Goal: Find specific page/section: Find specific page/section

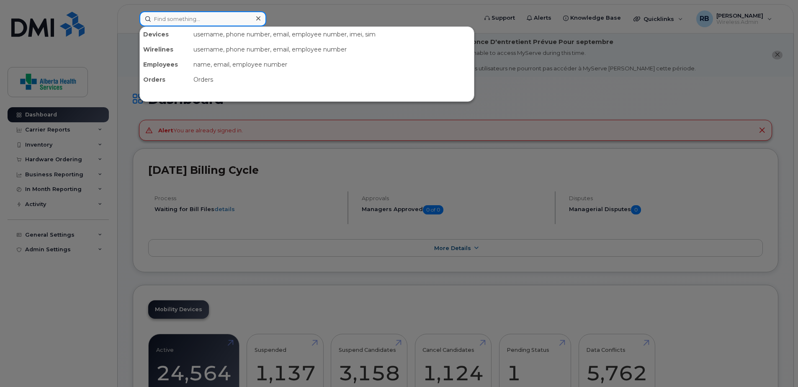
click at [240, 23] on input at bounding box center [202, 18] width 127 height 15
paste input "[PHONE_NUMBER]"
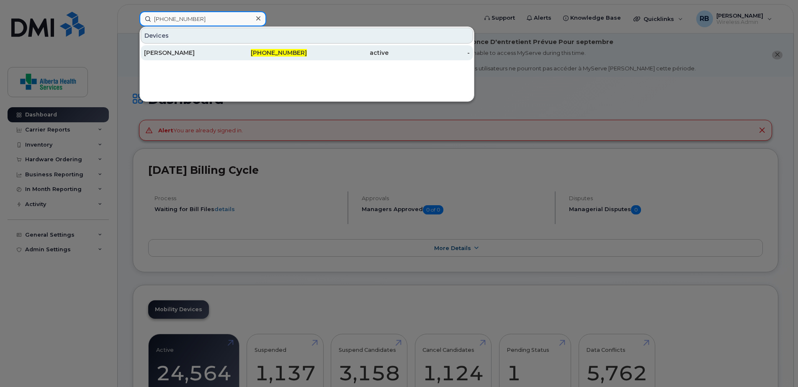
type input "[PHONE_NUMBER]"
click at [277, 53] on span "[PHONE_NUMBER]" at bounding box center [279, 53] width 56 height 8
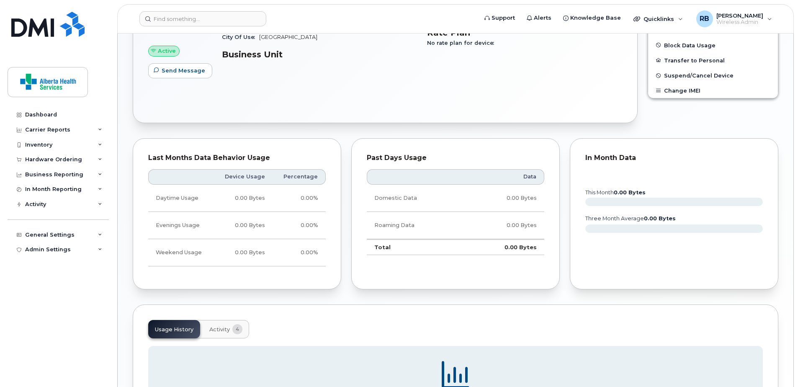
scroll to position [209, 0]
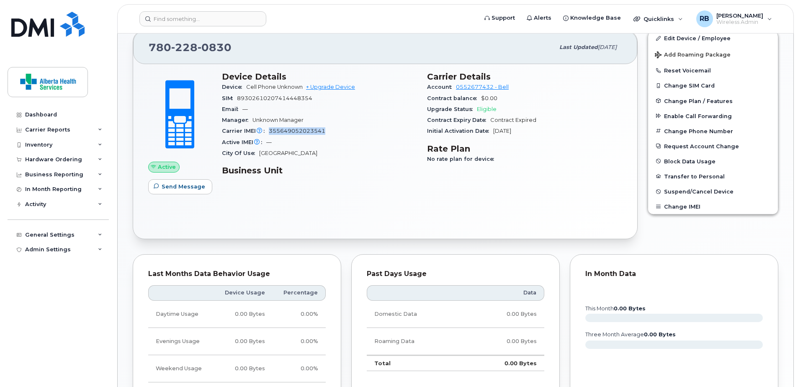
drag, startPoint x: 332, startPoint y: 131, endPoint x: 270, endPoint y: 132, distance: 62.0
click at [270, 132] on div "Carrier IMEI Carrier IMEI is reported during the last billing cycle or change o…" at bounding box center [319, 131] width 195 height 11
copy span "355649052023541"
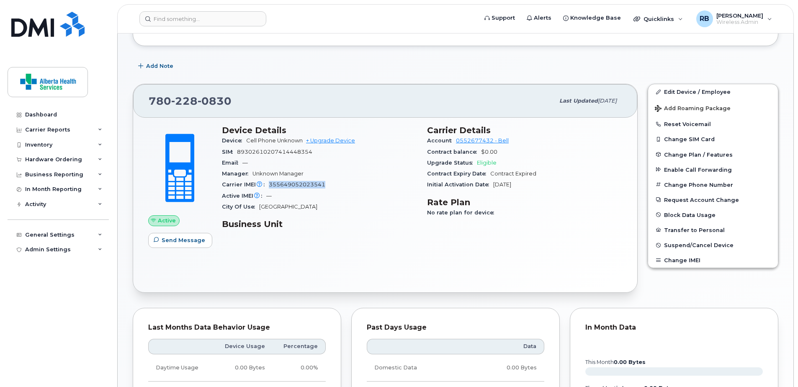
scroll to position [42, 0]
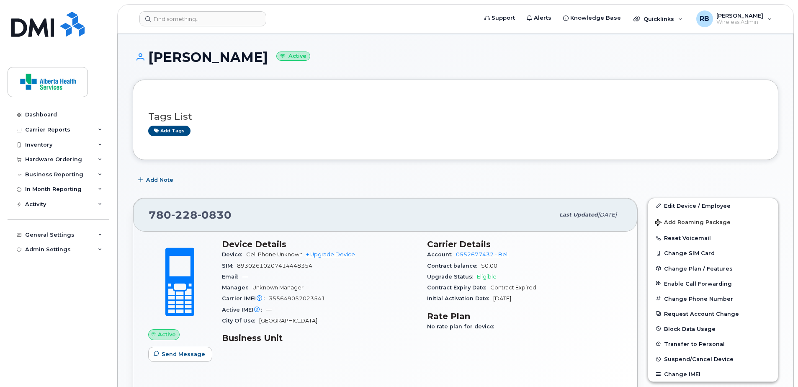
click at [305, 126] on div "Add tags" at bounding box center [452, 131] width 608 height 10
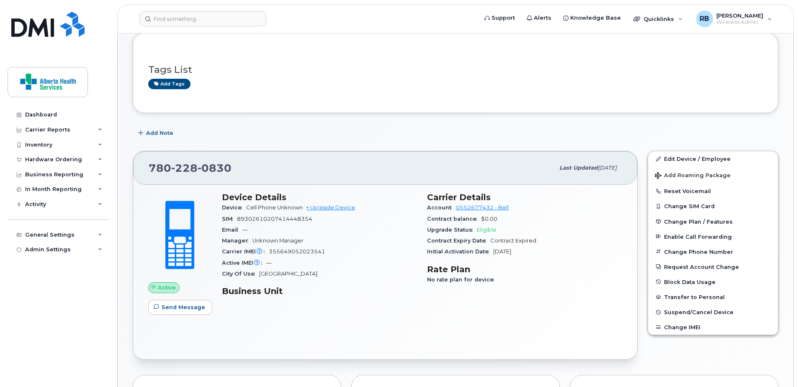
scroll to position [0, 0]
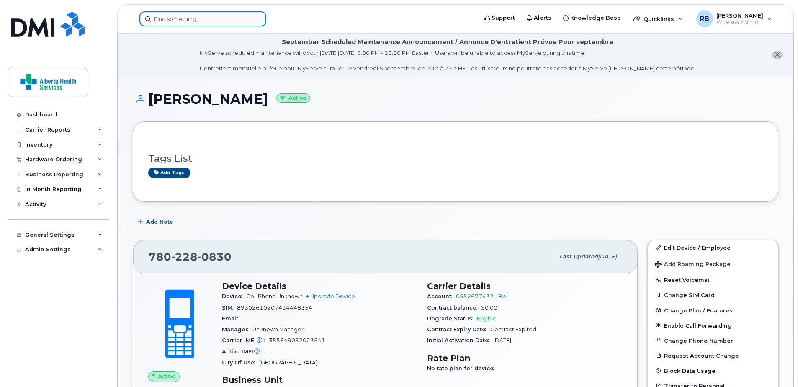
click at [204, 18] on input at bounding box center [202, 18] width 127 height 15
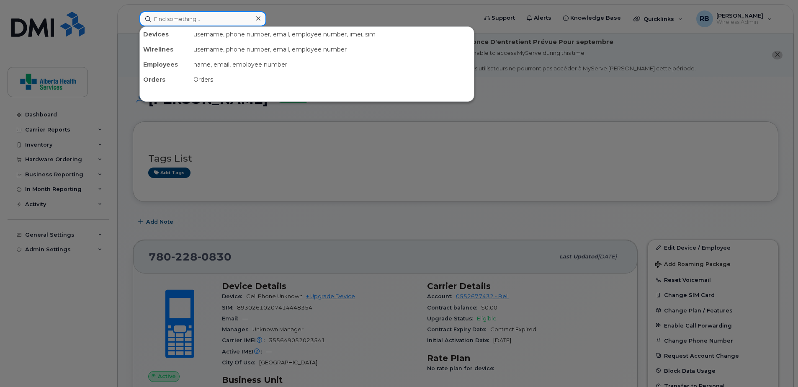
paste input "780-405-2527"
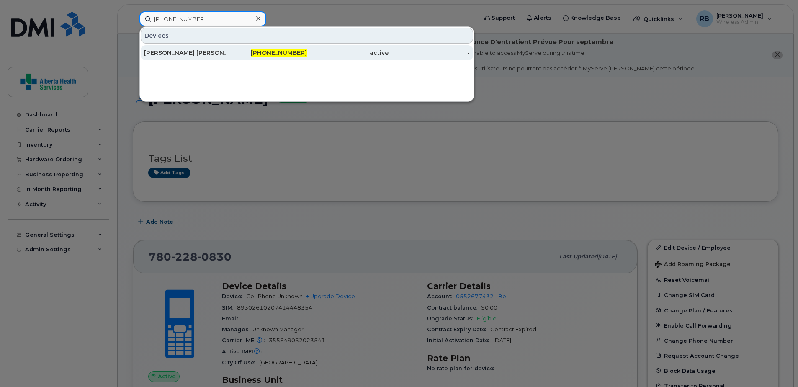
type input "780-405-2527"
click at [259, 51] on div "780-405-2527" at bounding box center [267, 53] width 82 height 8
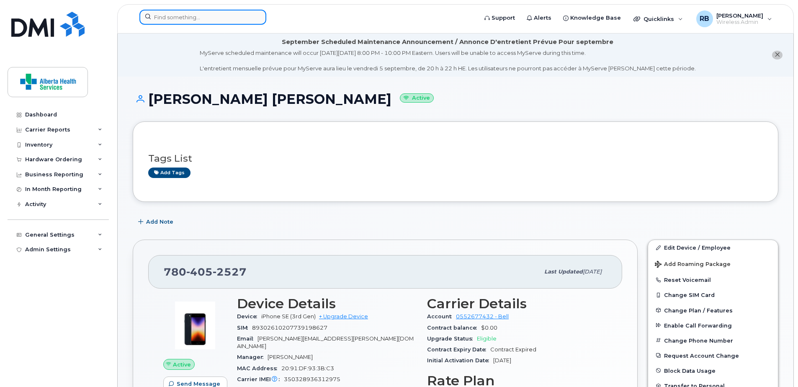
click at [213, 23] on input at bounding box center [202, 17] width 127 height 15
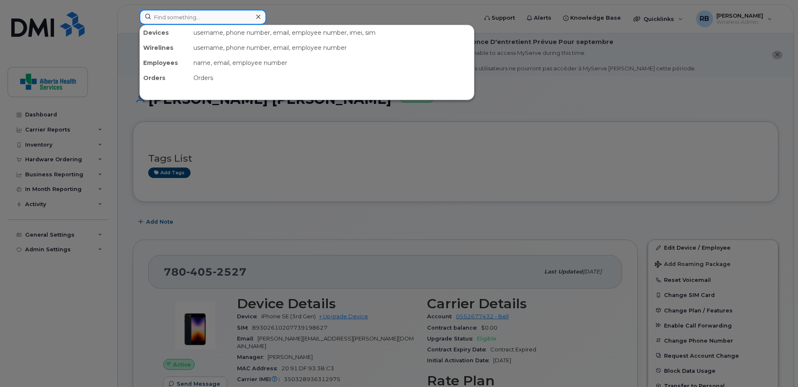
paste input "587-983-6801"
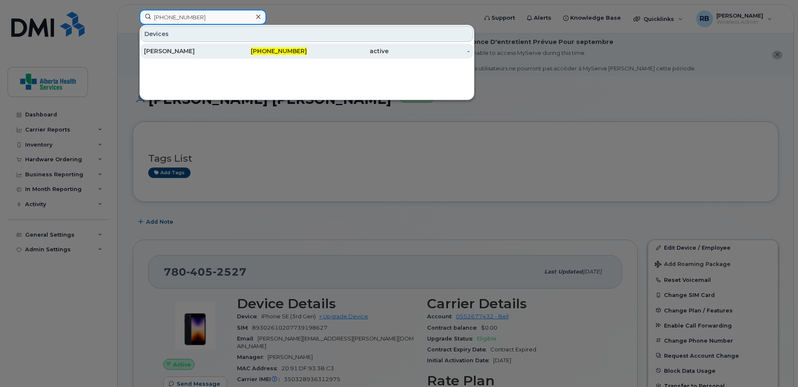
type input "587-983-6801"
click at [296, 51] on span "587-983-6801" at bounding box center [279, 51] width 56 height 8
